Goal: Information Seeking & Learning: Learn about a topic

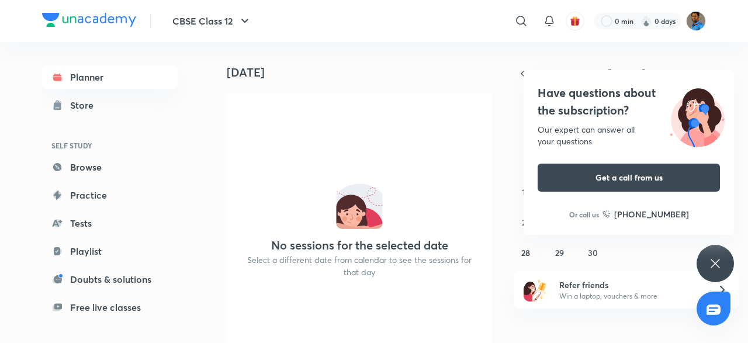
click at [718, 265] on icon at bounding box center [716, 264] width 14 height 14
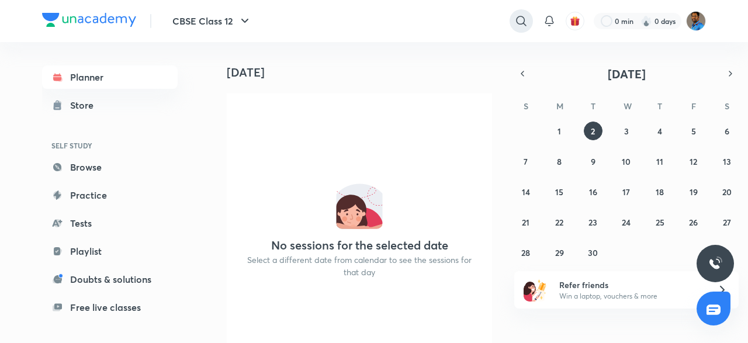
click at [515, 24] on icon at bounding box center [521, 21] width 14 height 14
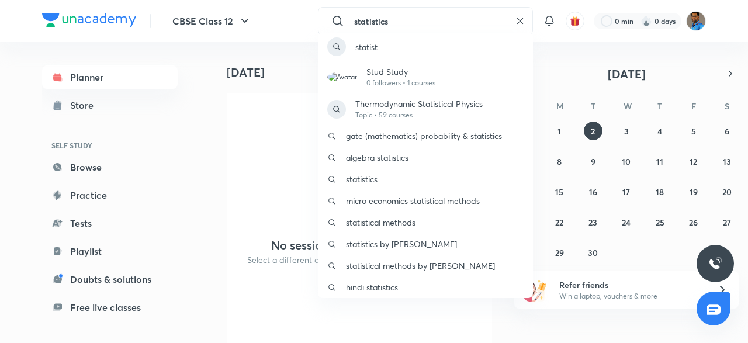
type input "statistics"
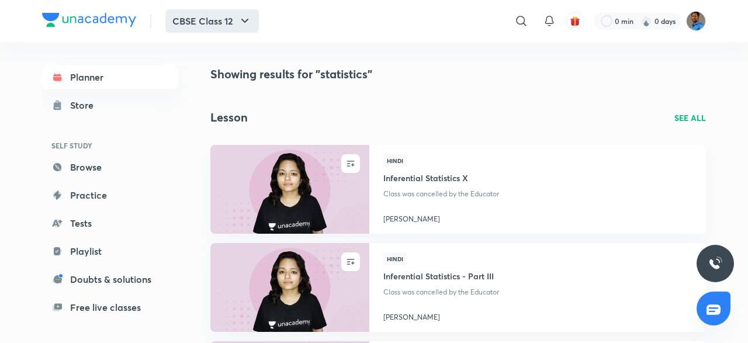
click at [215, 20] on button "CBSE Class 12" at bounding box center [212, 20] width 94 height 23
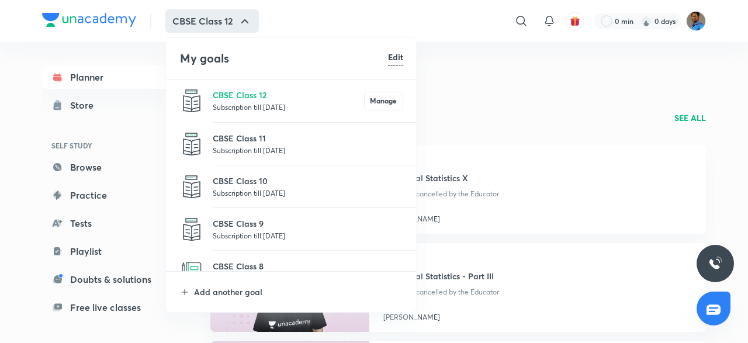
click at [295, 188] on p "Subscription till [DATE]" at bounding box center [308, 193] width 191 height 12
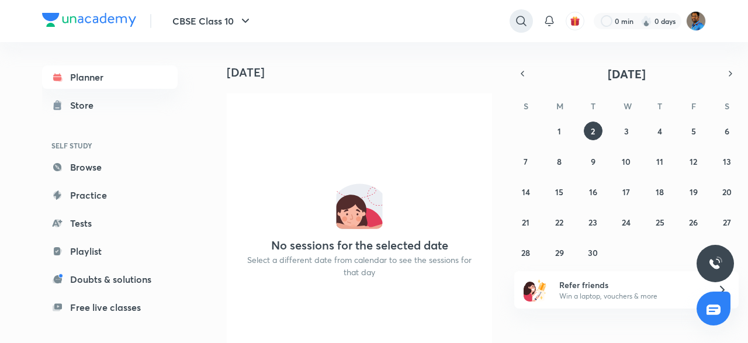
click at [527, 15] on icon at bounding box center [521, 21] width 14 height 14
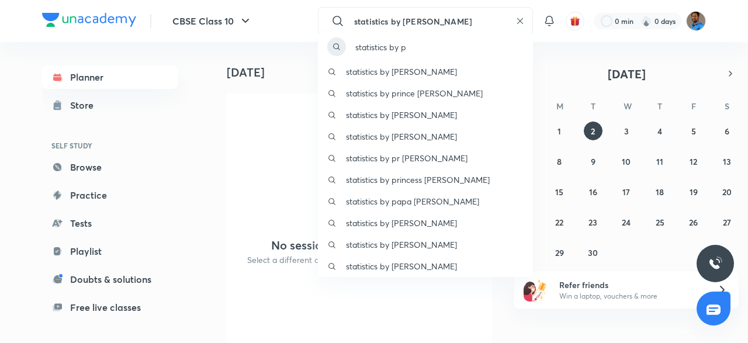
type input "statistics by [PERSON_NAME]"
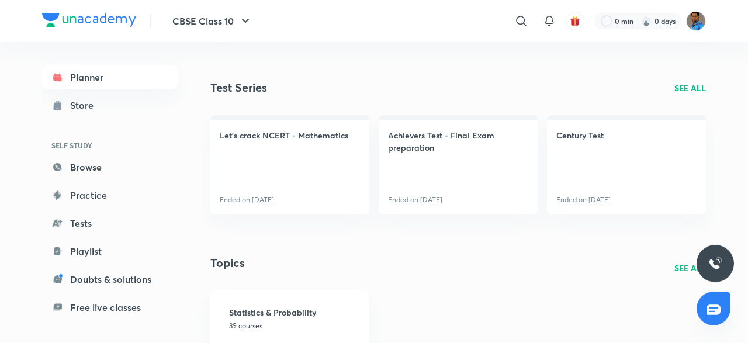
scroll to position [788, 0]
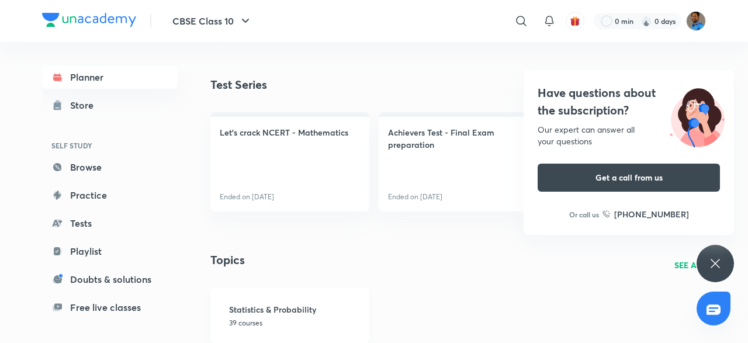
click at [326, 306] on h3 "Statistics & Probability" at bounding box center [295, 309] width 133 height 12
click at [704, 260] on div "Have questions about the subscription? Our expert can answer all your questions…" at bounding box center [715, 263] width 37 height 37
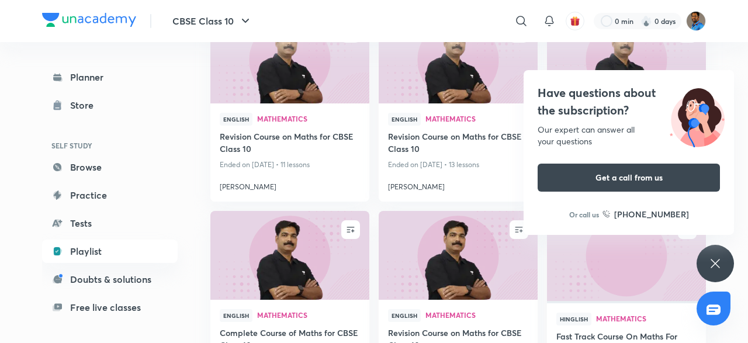
scroll to position [405, 0]
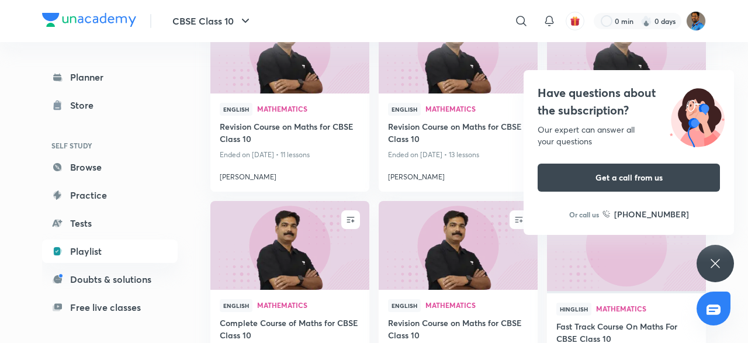
click at [723, 248] on div "Have questions about the subscription? Our expert can answer all your questions…" at bounding box center [715, 263] width 37 height 37
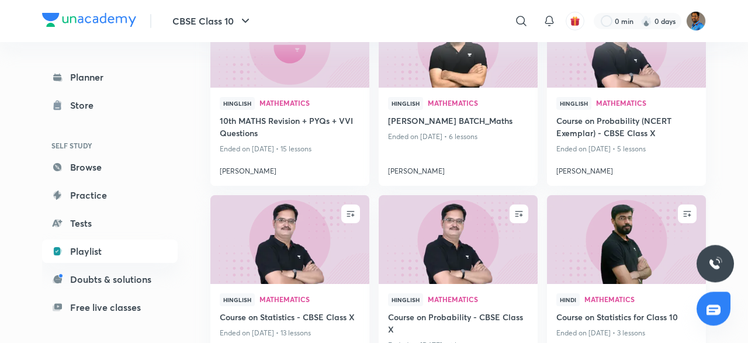
scroll to position [1114, 0]
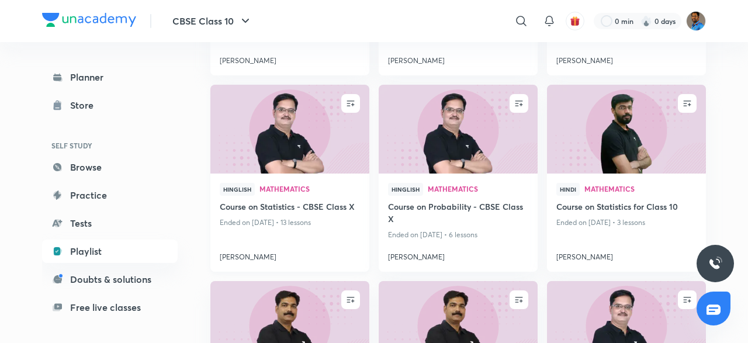
click at [272, 115] on img at bounding box center [290, 129] width 162 height 91
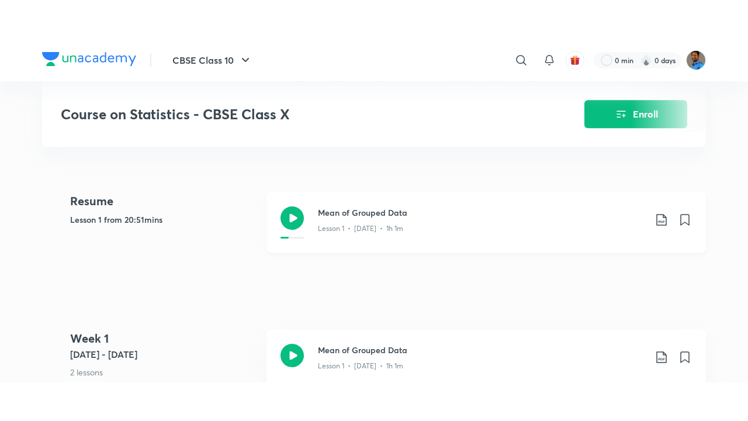
scroll to position [506, 0]
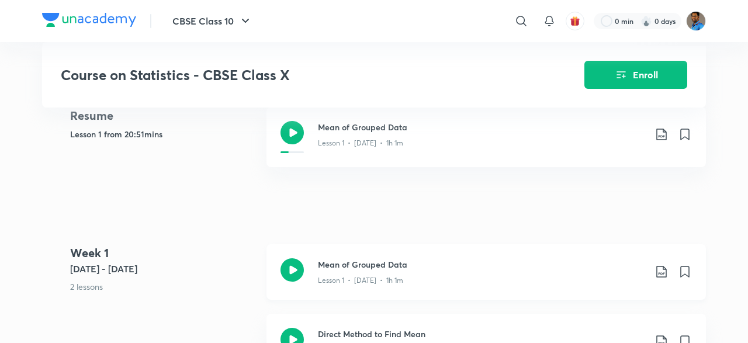
click at [288, 255] on div "Mean of Grouped Data Lesson 1 • [DATE] • 1h 1m" at bounding box center [487, 272] width 440 height 56
